Goal: Task Accomplishment & Management: Manage account settings

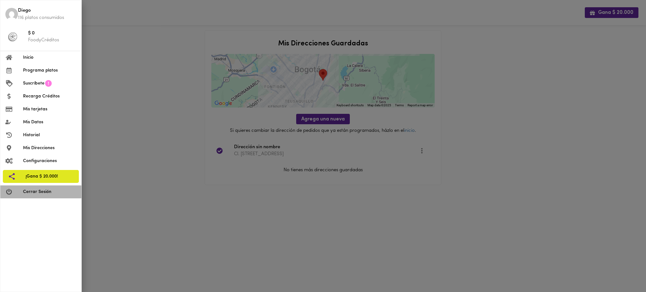
click at [41, 195] on span "Cerrar Sesión" at bounding box center [49, 192] width 53 height 7
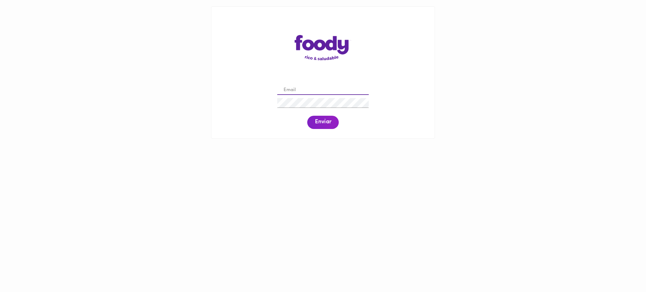
click at [313, 90] on input "email" at bounding box center [322, 90] width 91 height 10
paste input "[EMAIL_ADDRESS][DOMAIN_NAME]"
type input "[EMAIL_ADDRESS][DOMAIN_NAME]"
click at [325, 124] on span "Enviar" at bounding box center [323, 122] width 16 height 7
